Goal: Subscribe to service/newsletter

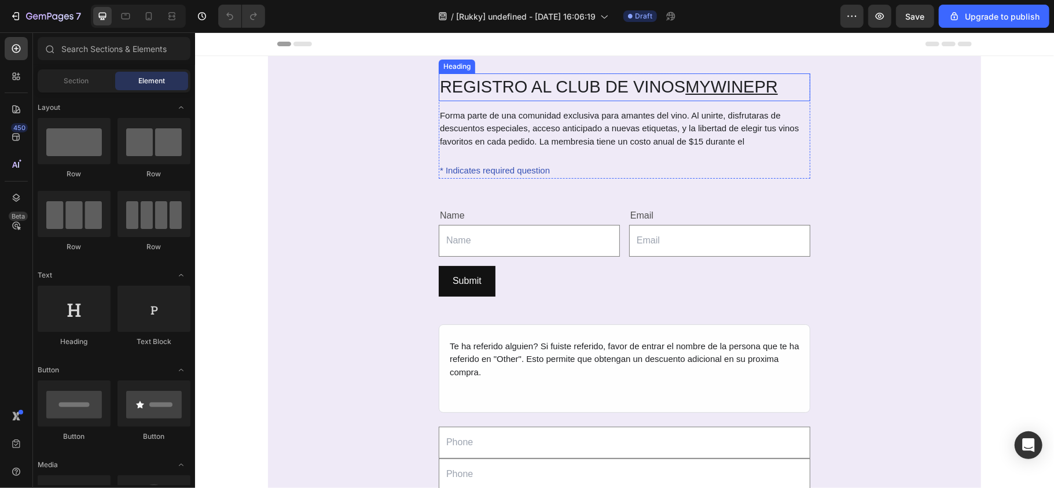
click at [466, 76] on h2 "REGISTRO AL CLUB DE VINOS MYWINEPR" at bounding box center [623, 87] width 371 height 28
click at [330, 115] on div "REGISTRO AL CLUB DE VINOS MYWINEPR Heading Forma parte de una comunidad exclusi…" at bounding box center [623, 319] width 713 height 492
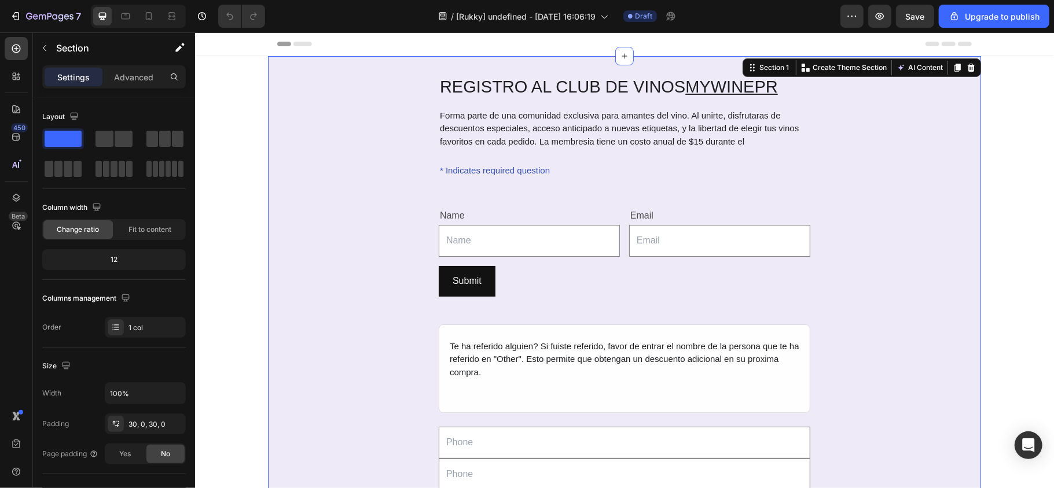
click at [337, 124] on div "REGISTRO AL CLUB DE VINOS MYWINEPR Heading Forma parte de una comunidad exclusi…" at bounding box center [623, 319] width 713 height 492
click at [357, 157] on div "REGISTRO AL CLUB DE VINOS MYWINEPR Heading Forma parte de una comunidad exclusi…" at bounding box center [623, 319] width 713 height 492
click at [72, 49] on p "Section" at bounding box center [103, 48] width 95 height 14
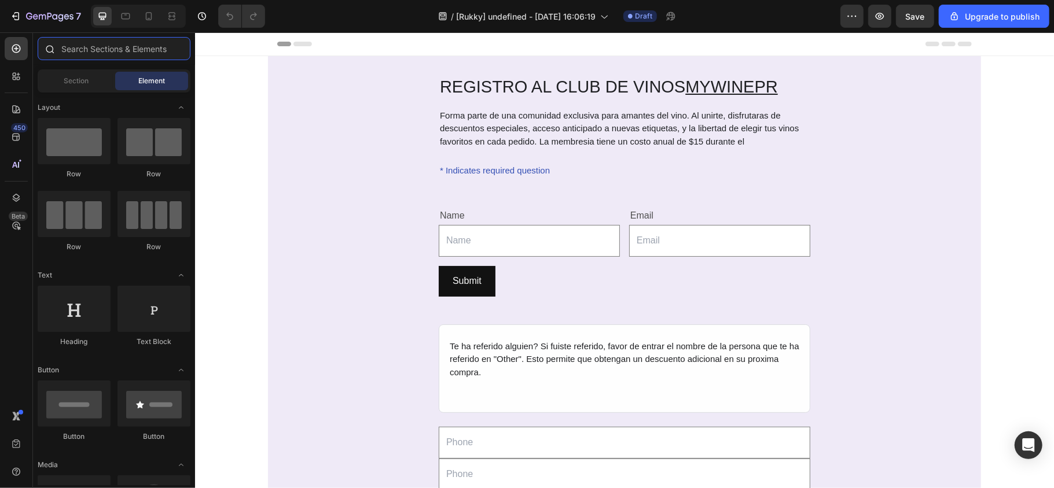
click at [89, 51] on input "text" at bounding box center [114, 48] width 153 height 23
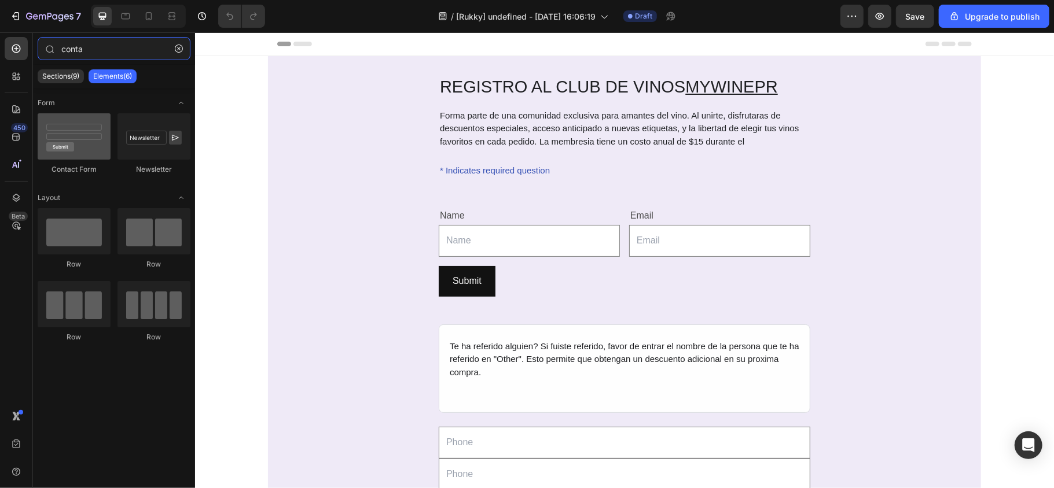
type input "conta"
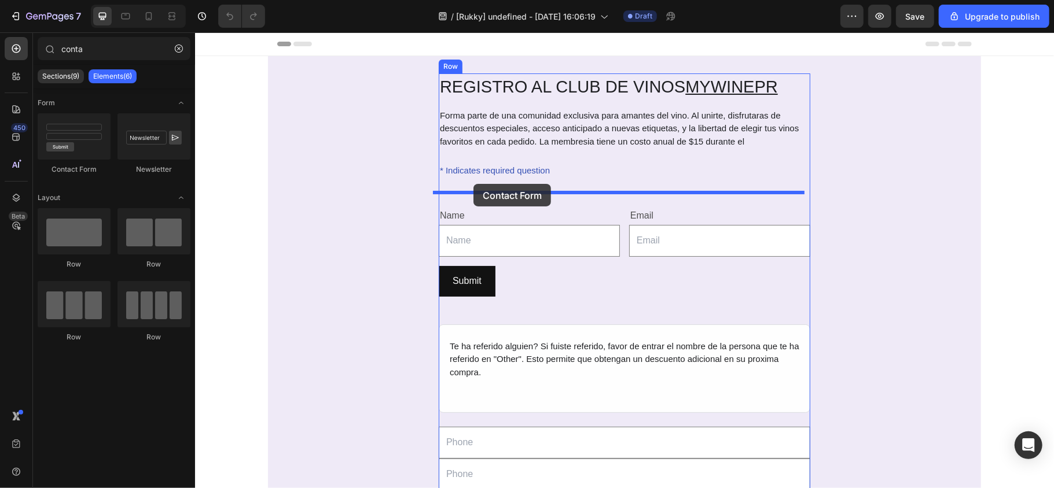
drag, startPoint x: 271, startPoint y: 167, endPoint x: 473, endPoint y: 183, distance: 202.0
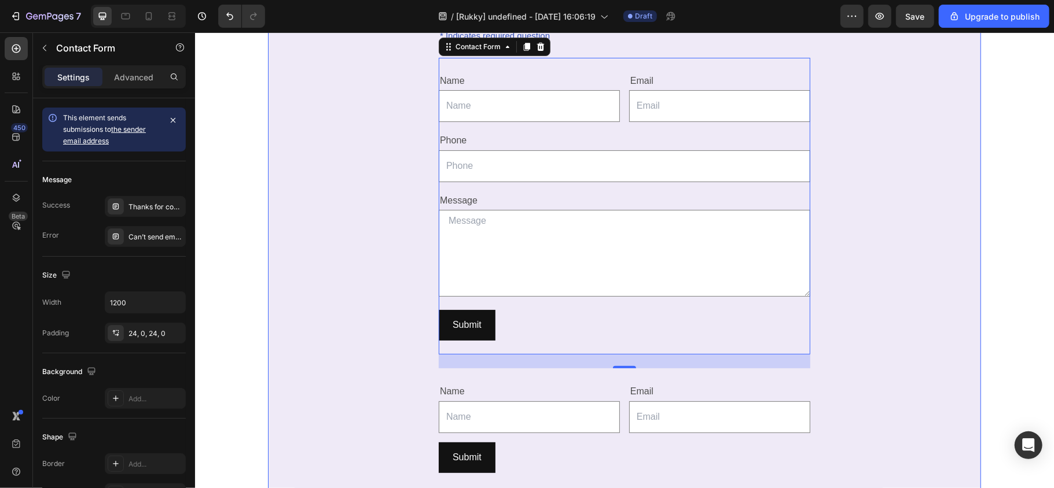
scroll to position [77, 0]
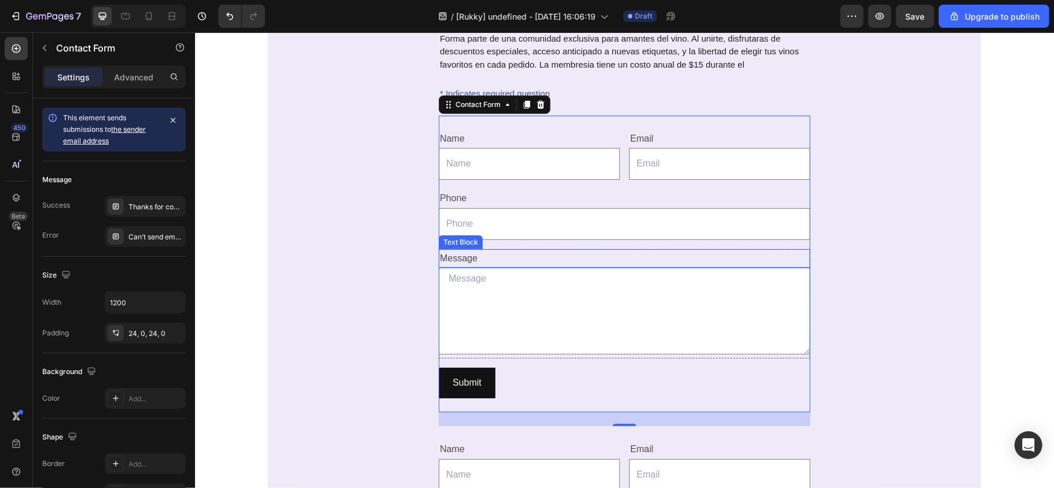
click at [489, 264] on div "Message" at bounding box center [623, 258] width 371 height 19
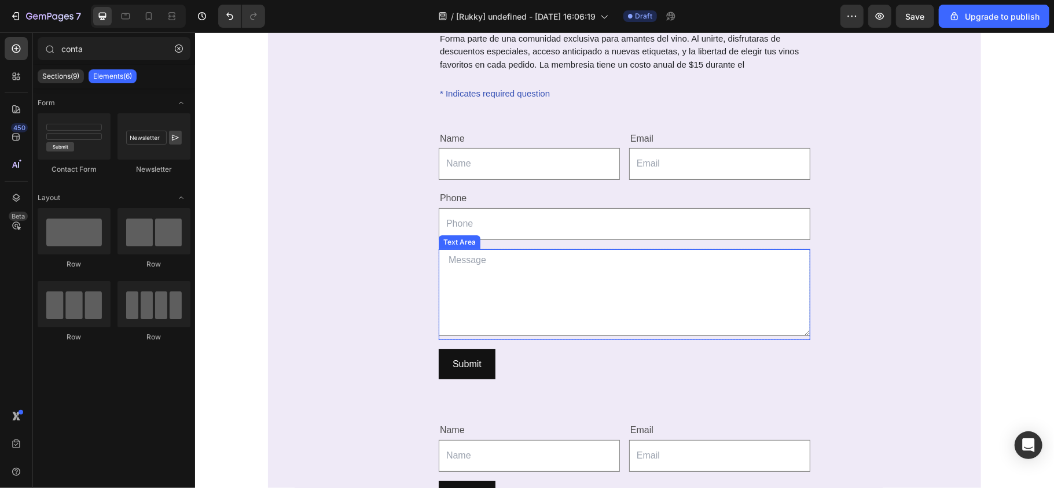
click at [487, 271] on textarea at bounding box center [623, 292] width 371 height 87
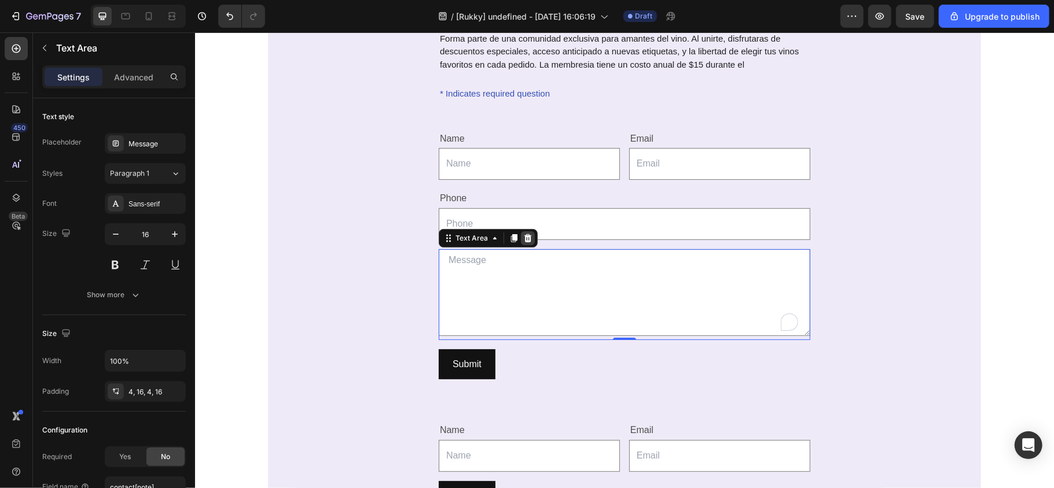
click at [521, 244] on div at bounding box center [527, 238] width 14 height 14
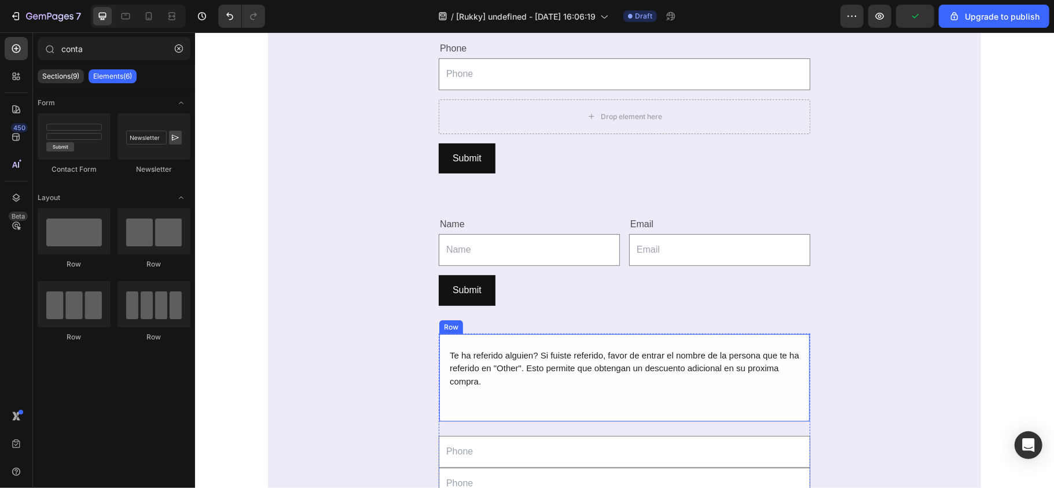
scroll to position [231, 0]
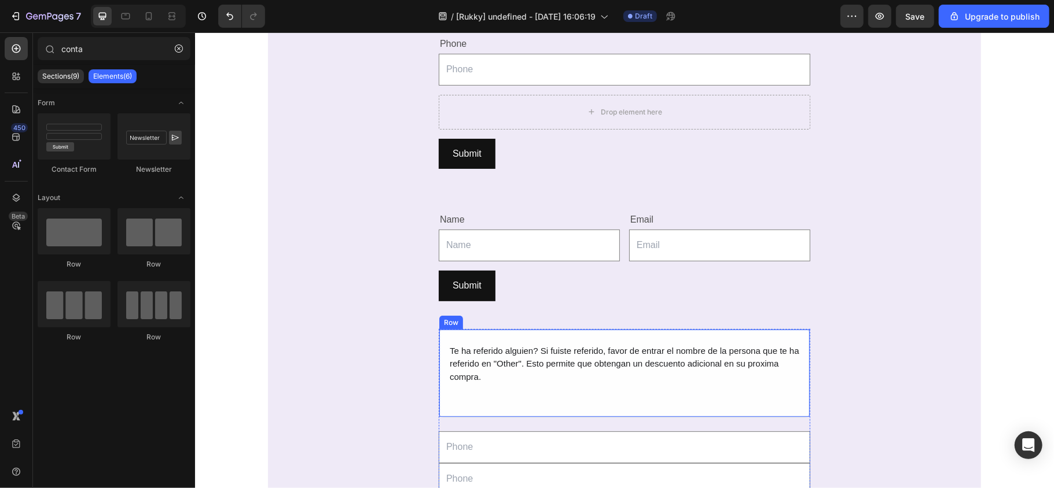
click at [442, 326] on div "Row" at bounding box center [450, 322] width 19 height 10
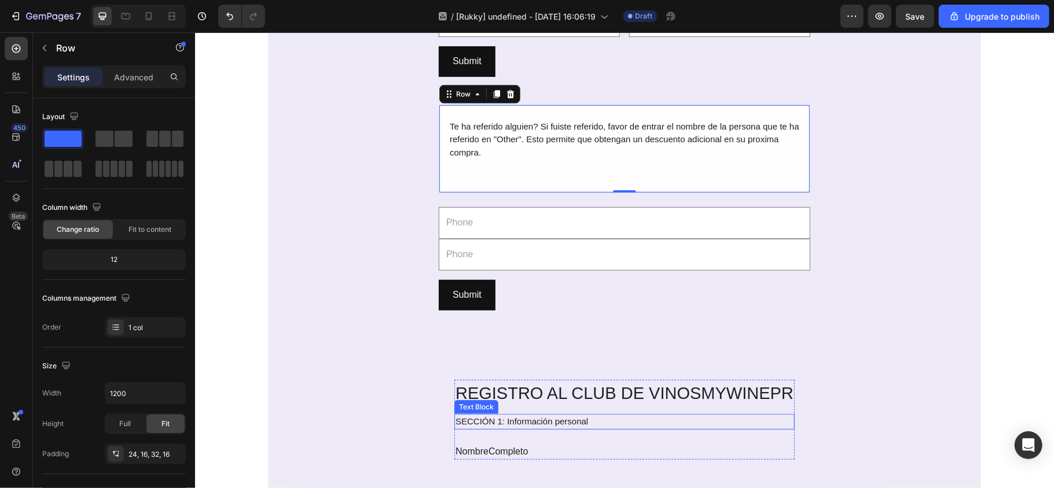
scroll to position [463, 0]
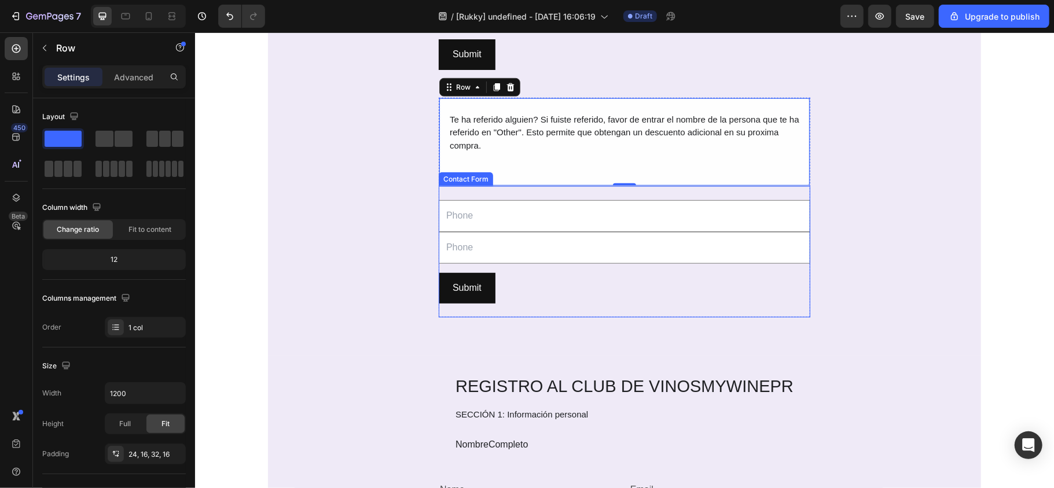
click at [487, 192] on div "Text Field Text Field Row Submit Submit Button Contact Form" at bounding box center [623, 251] width 371 height 131
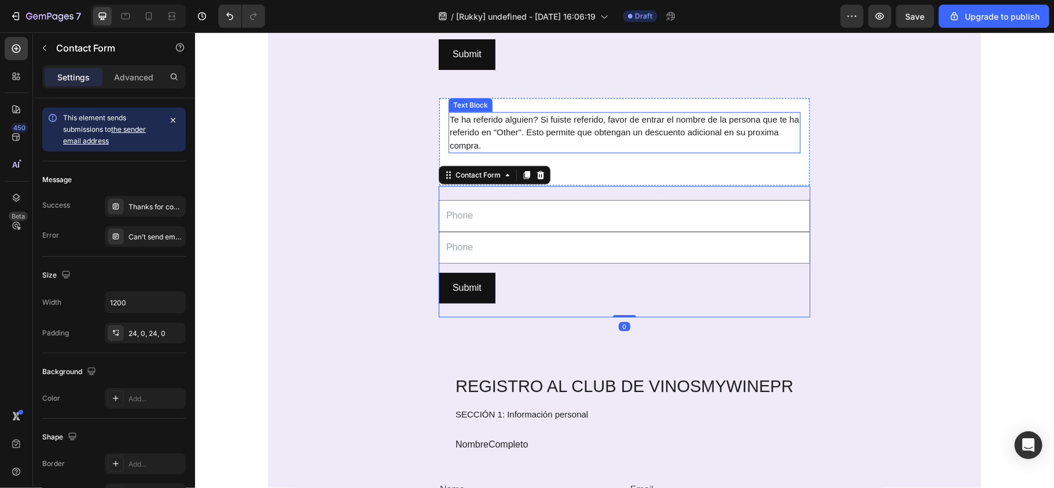
click at [544, 113] on div "Te ha referido alguien? Si fuiste referido, favor de entrar el nombre de la per…" at bounding box center [624, 133] width 352 height 42
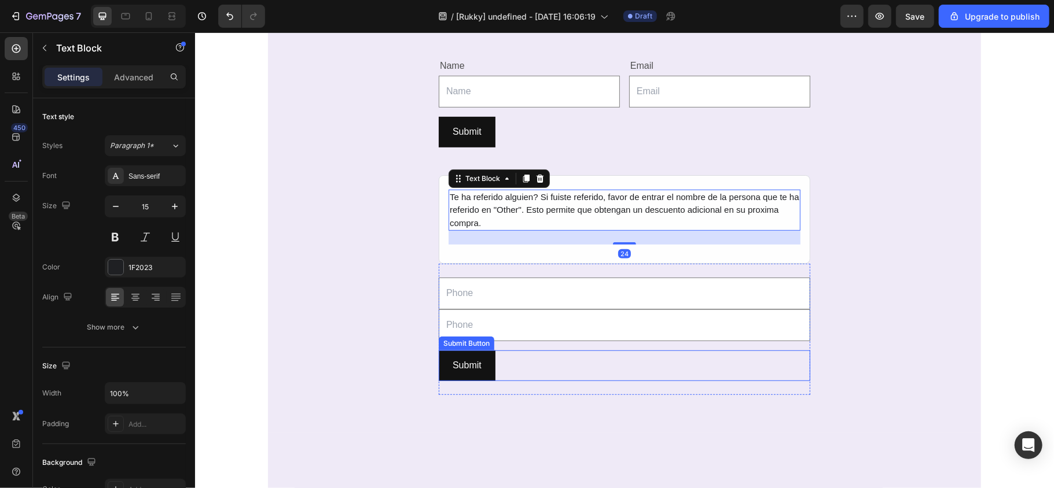
scroll to position [308, 0]
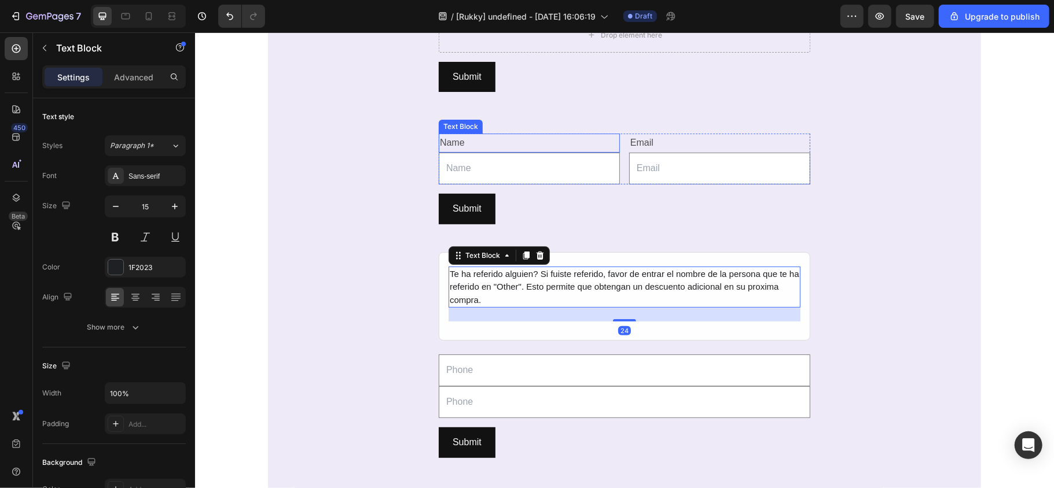
click at [495, 148] on div "Name" at bounding box center [528, 142] width 181 height 19
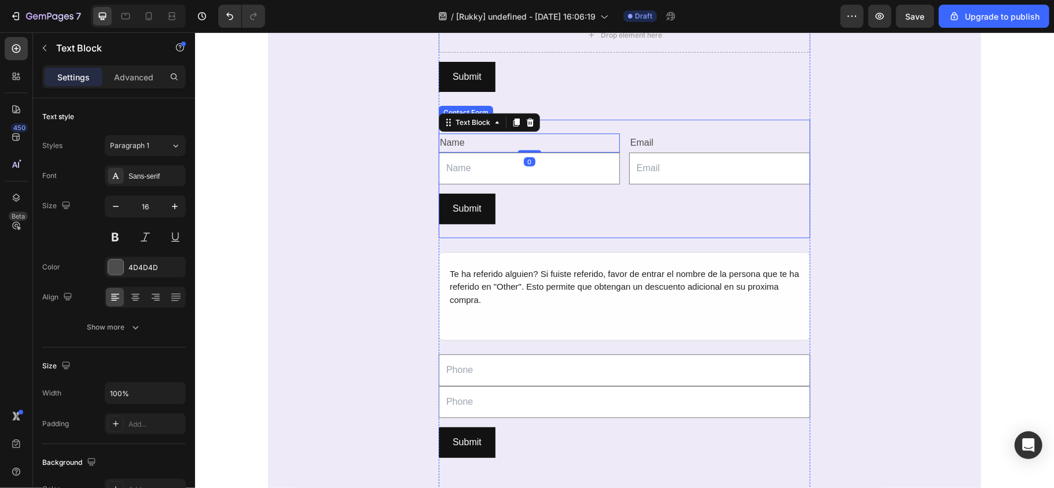
click at [606, 127] on div "Name Text Block 0 Text Field Email Text Block Email Field Row Submit Submit But…" at bounding box center [623, 178] width 371 height 118
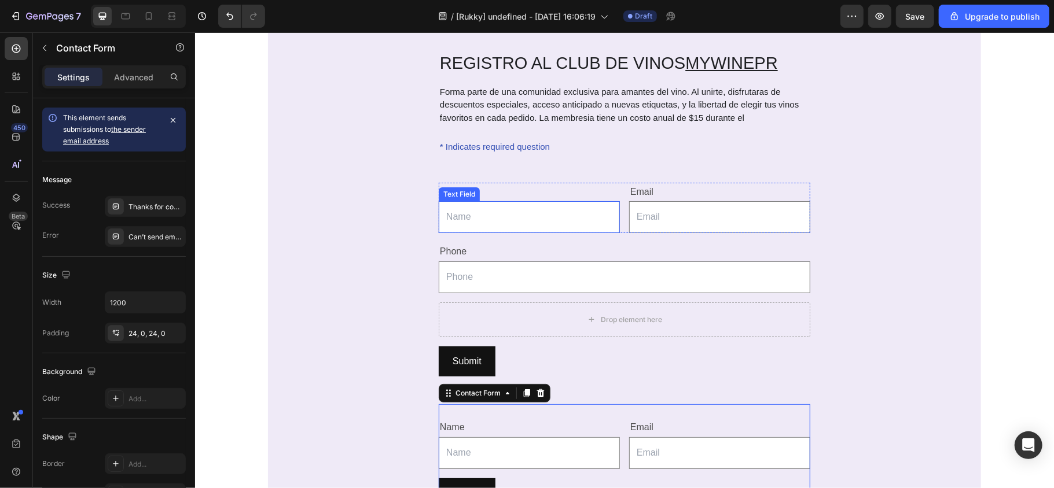
scroll to position [0, 0]
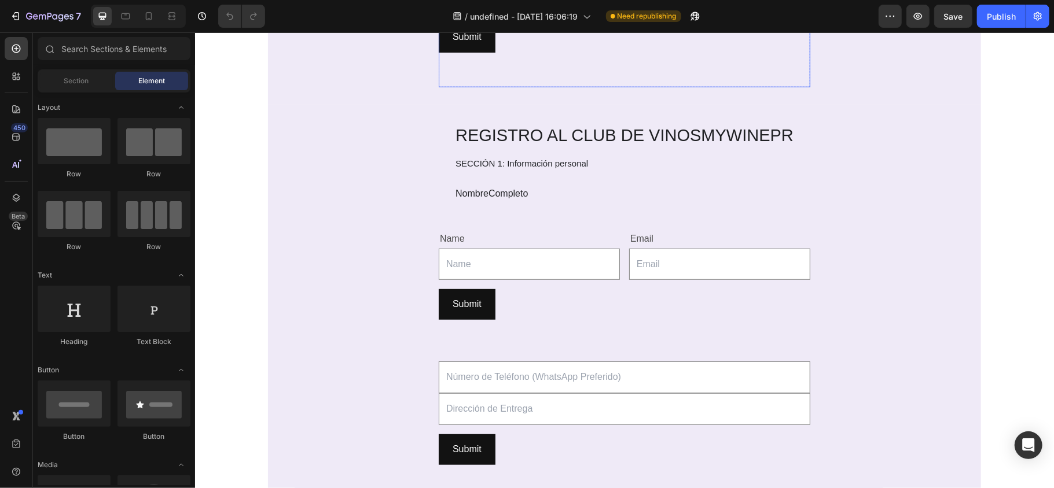
scroll to position [540, 0]
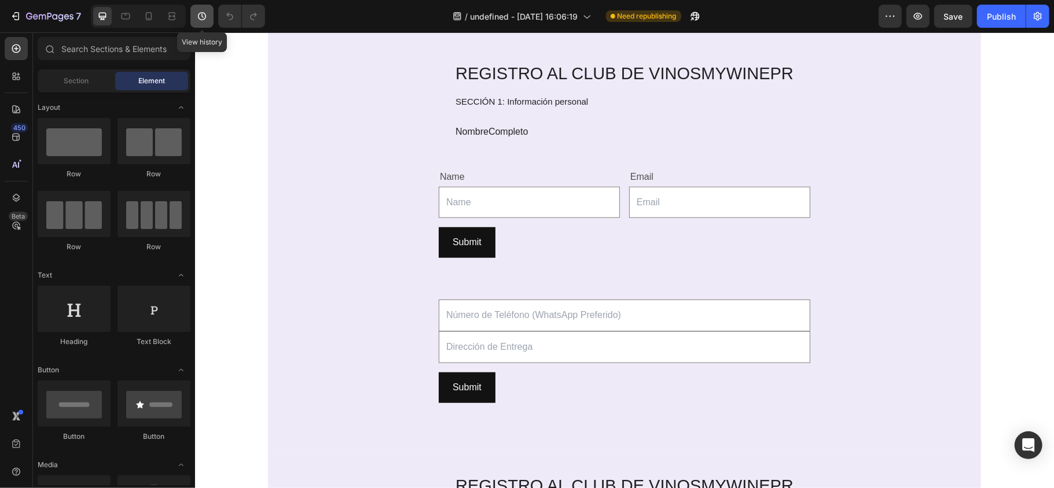
click at [209, 14] on button "button" at bounding box center [201, 16] width 23 height 23
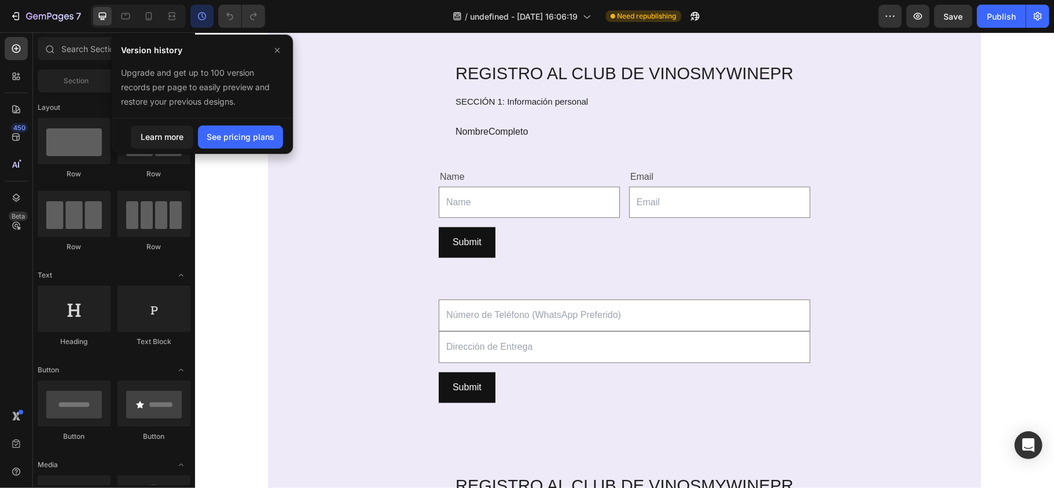
click at [341, 12] on div "/ undefined - Aug 26, 16:06:19 Need republishing" at bounding box center [576, 16] width 604 height 23
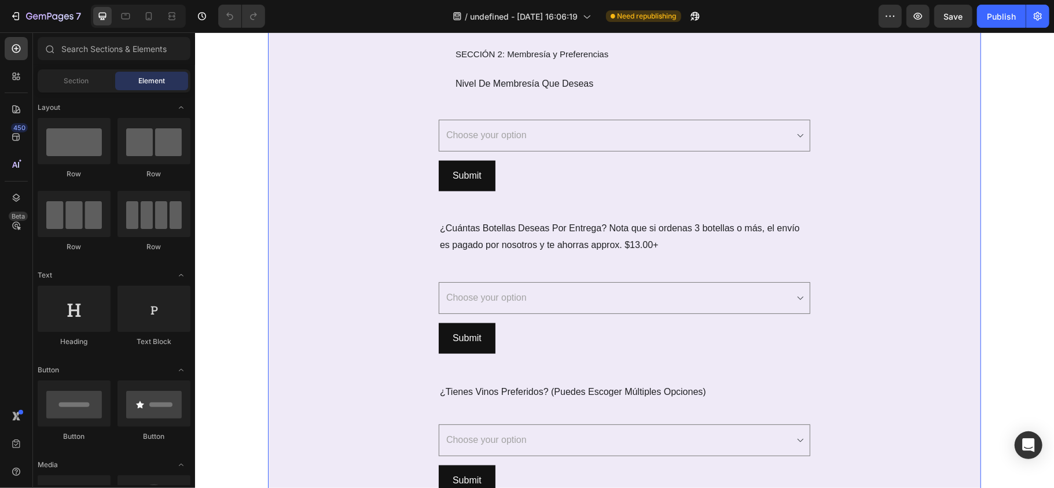
scroll to position [1234, 0]
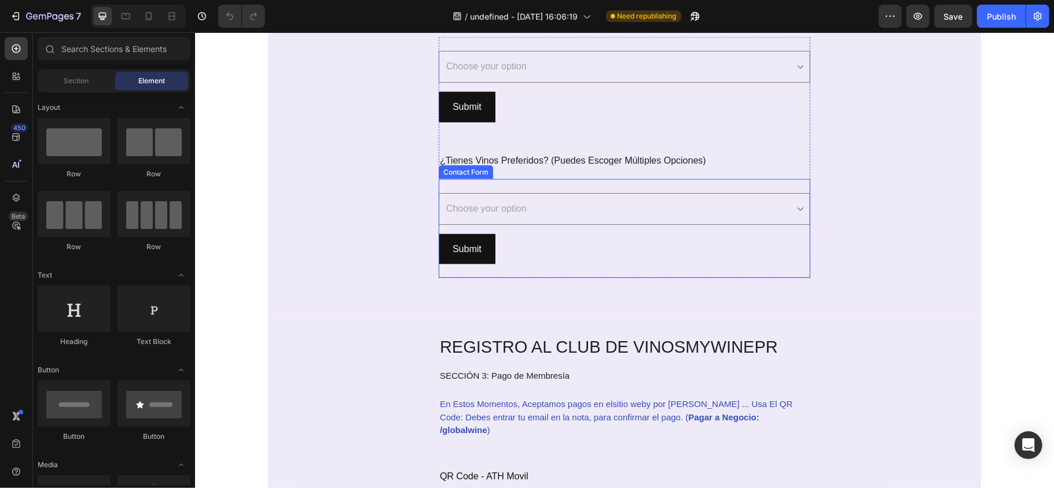
click at [613, 268] on div "Choose your option Vinos Tintos / Red Wines - https://www.globalwinepr.com/coll…" at bounding box center [623, 229] width 371 height 100
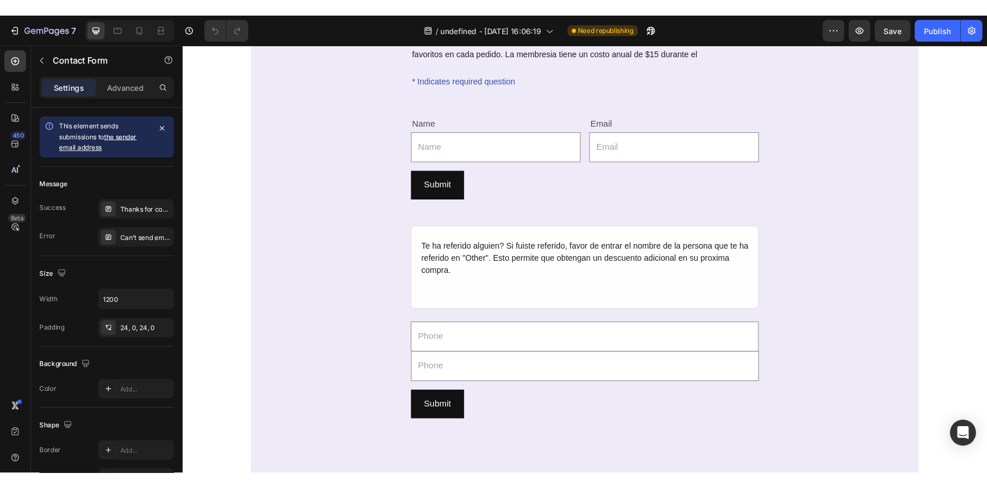
scroll to position [154, 0]
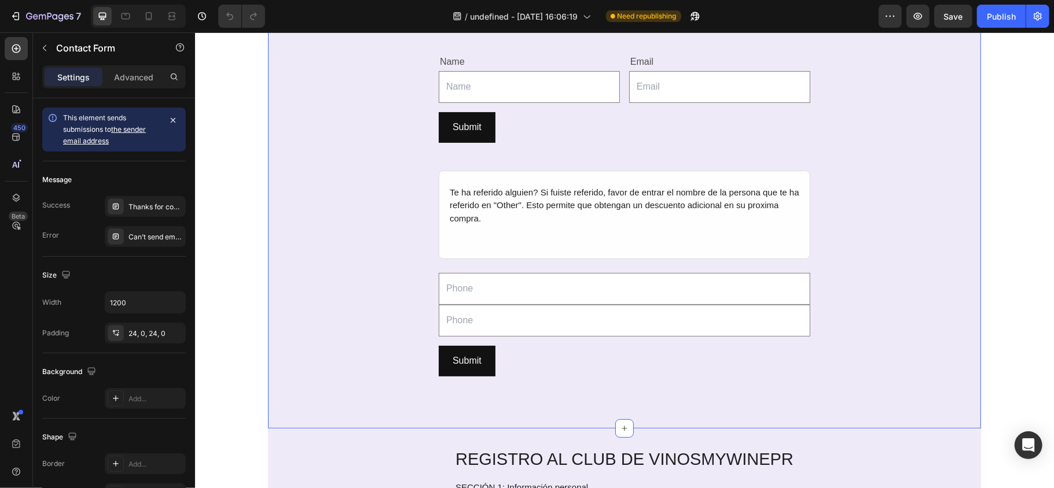
click at [331, 168] on div "REGISTRO AL CLUB DE VINOS MYWINEPR Heading Forma parte de una comunidad exclusi…" at bounding box center [623, 165] width 713 height 492
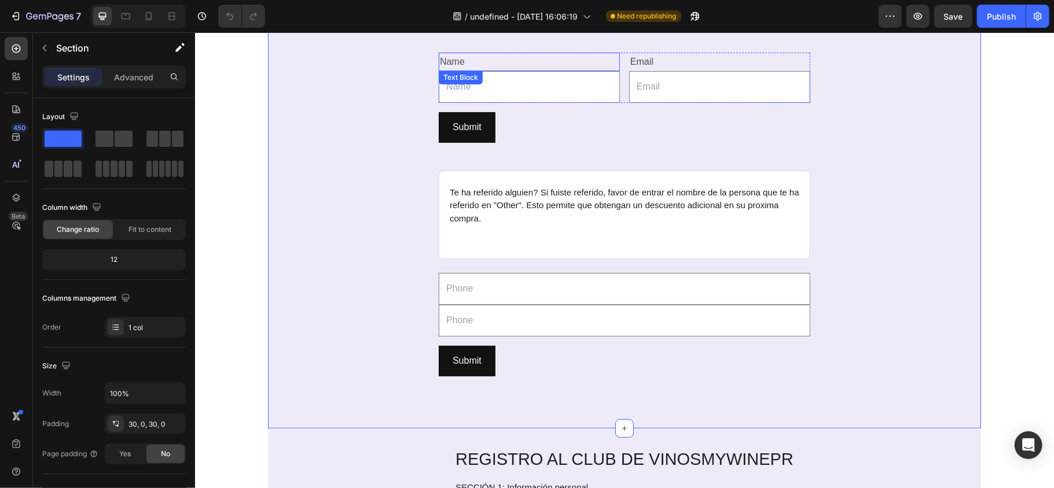
click at [575, 63] on div "Name" at bounding box center [528, 61] width 181 height 19
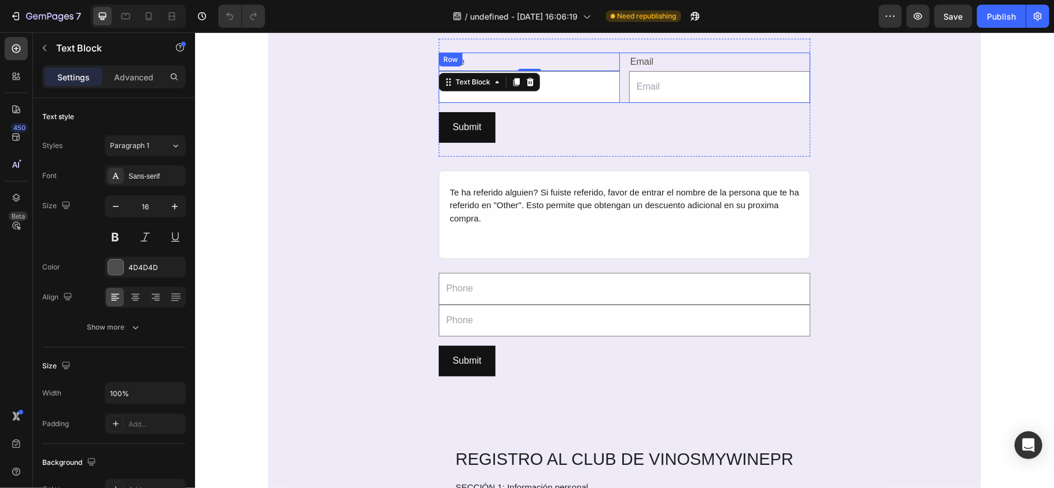
click at [617, 95] on div "Name Text Block 0 Text Field Email Text Block Email Field Row" at bounding box center [623, 77] width 371 height 51
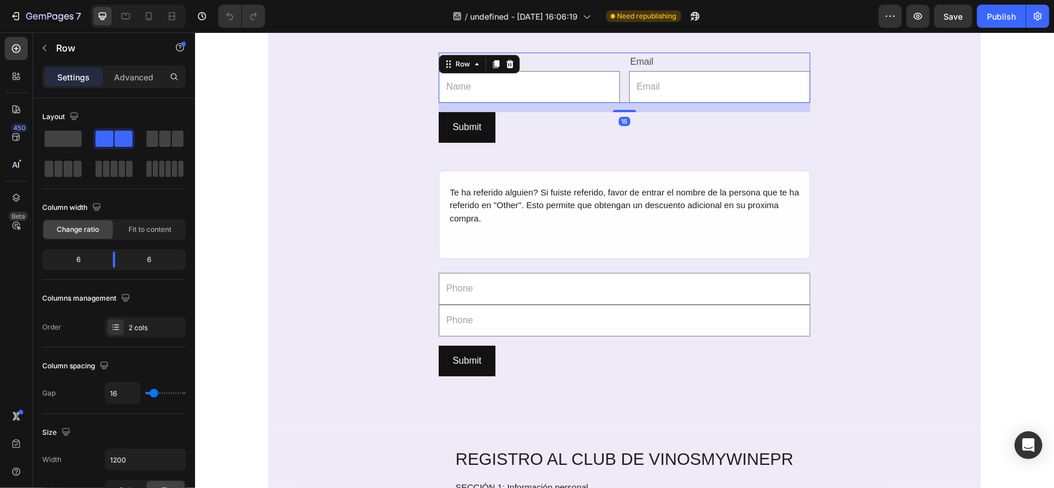
click at [618, 118] on div "16" at bounding box center [624, 120] width 12 height 9
click at [565, 128] on div "Submit Submit Button" at bounding box center [623, 127] width 371 height 31
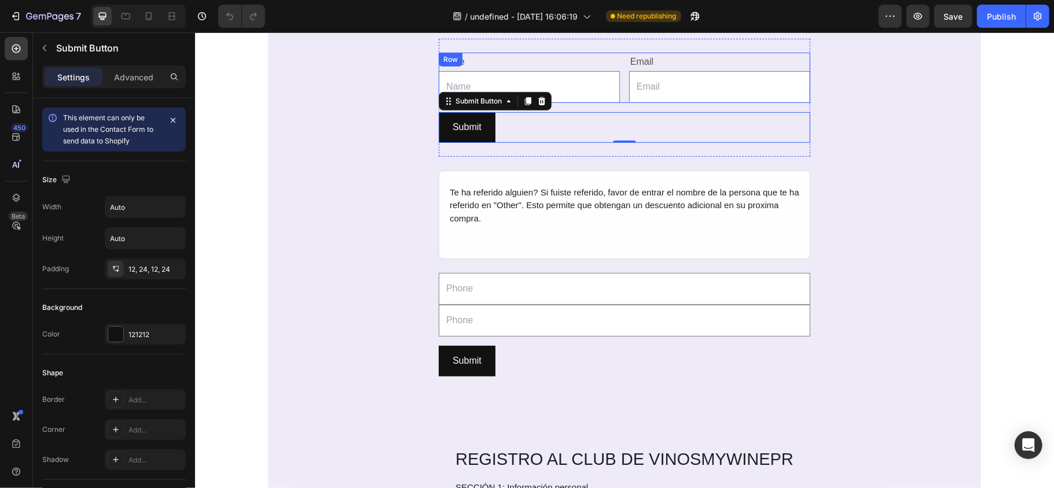
click at [616, 94] on div "Name Text Block Text Field Email Text Block Email Field Row" at bounding box center [623, 77] width 371 height 51
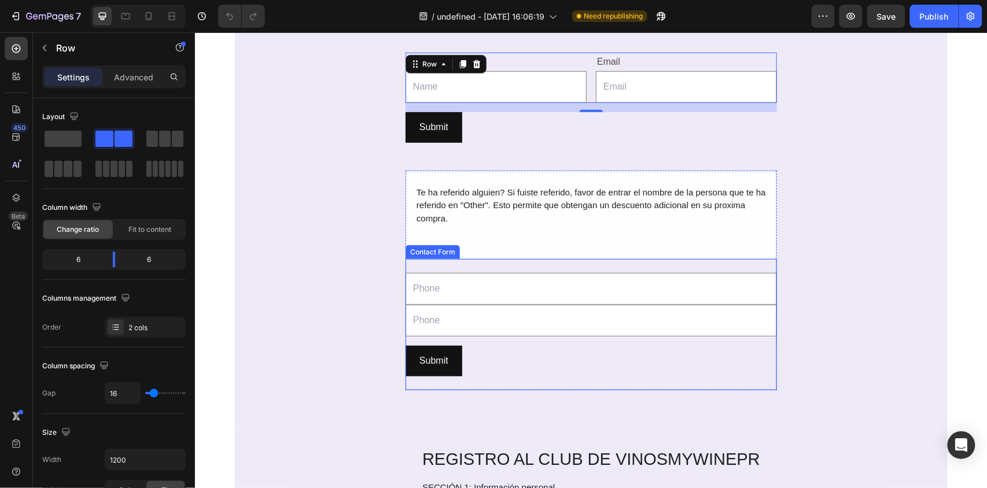
click at [535, 264] on div "Text Field Text Field Row Submit Submit Button Contact Form" at bounding box center [590, 324] width 371 height 131
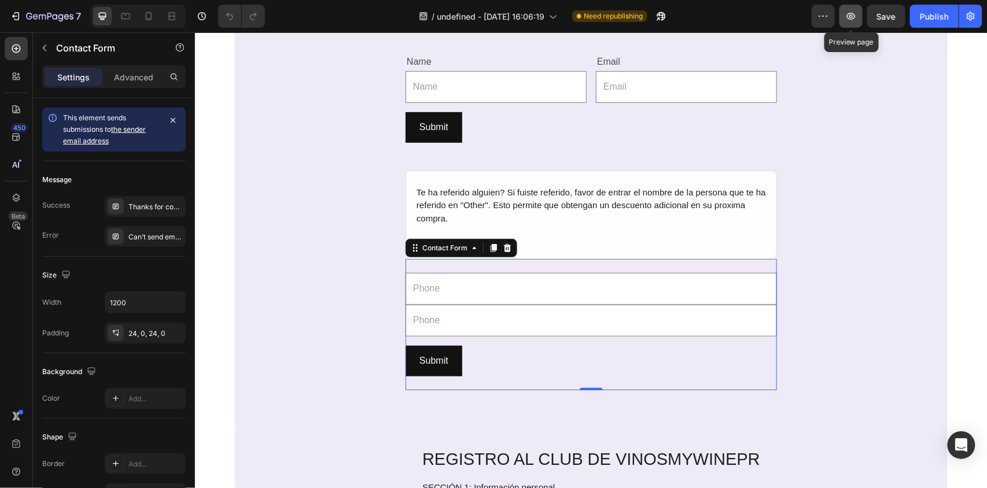
click at [849, 19] on icon "button" at bounding box center [851, 16] width 9 height 7
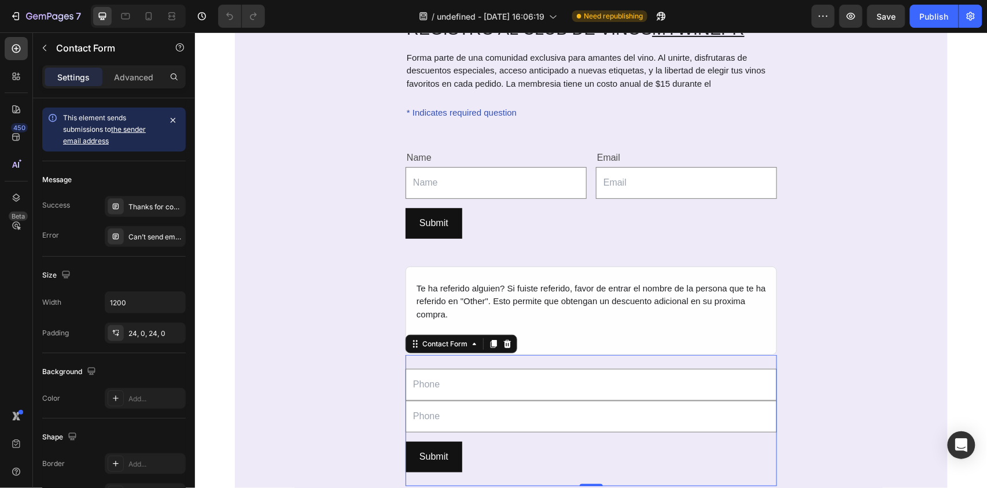
scroll to position [0, 0]
